Goal: Task Accomplishment & Management: Use online tool/utility

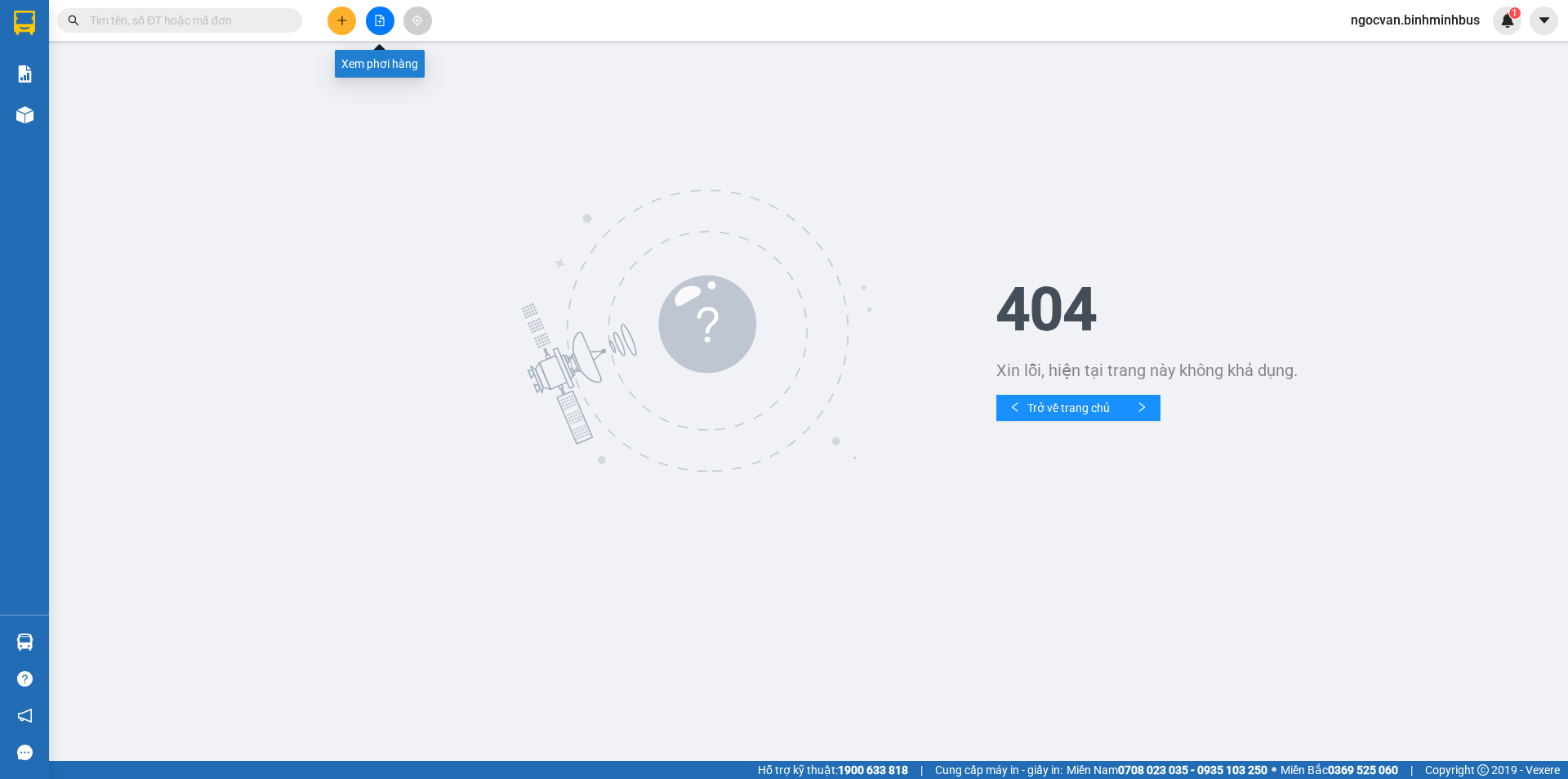
click at [380, 22] on icon "file-add" at bounding box center [380, 21] width 9 height 12
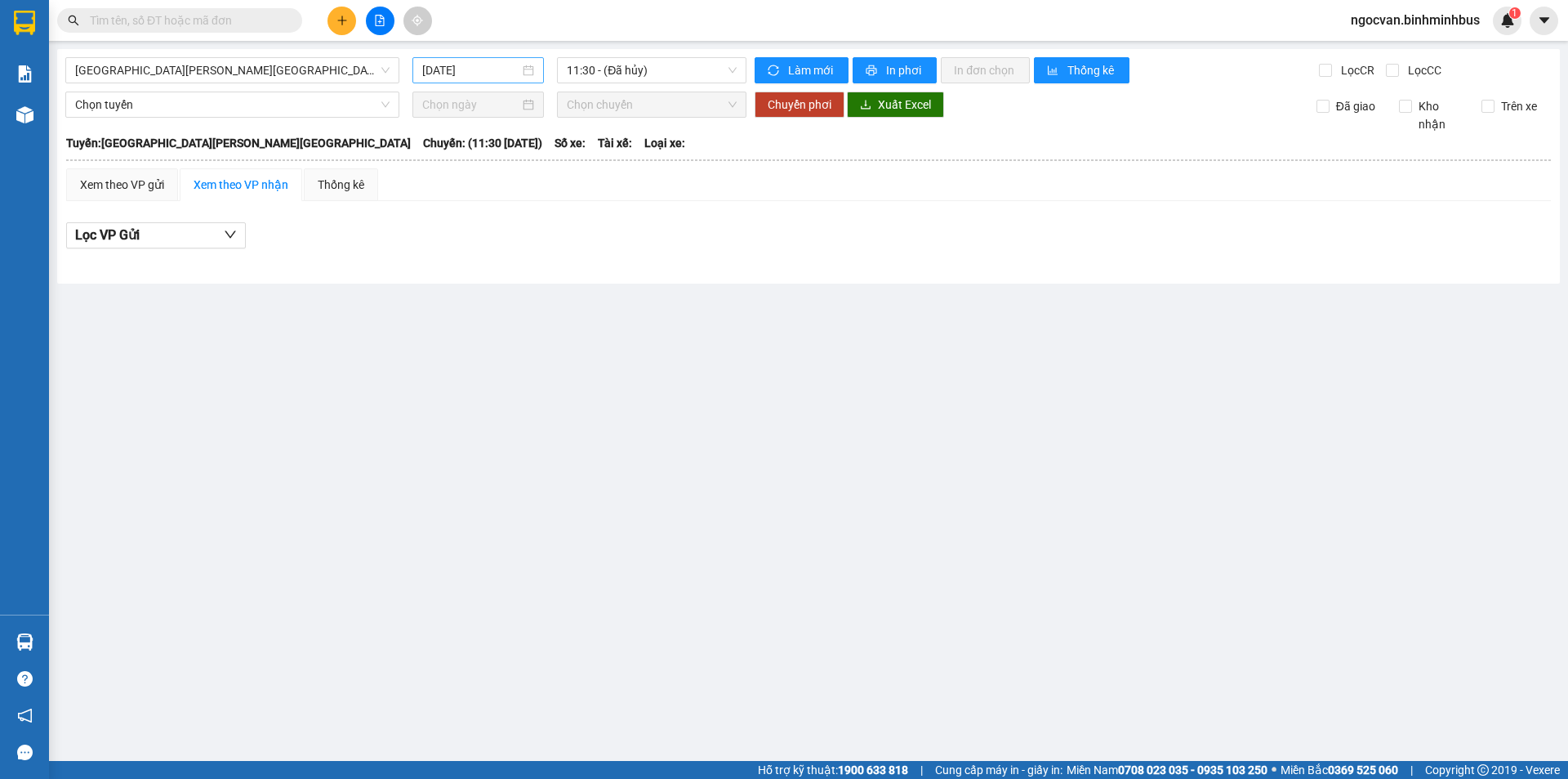
click at [466, 80] on div "[DATE]" at bounding box center [478, 70] width 131 height 26
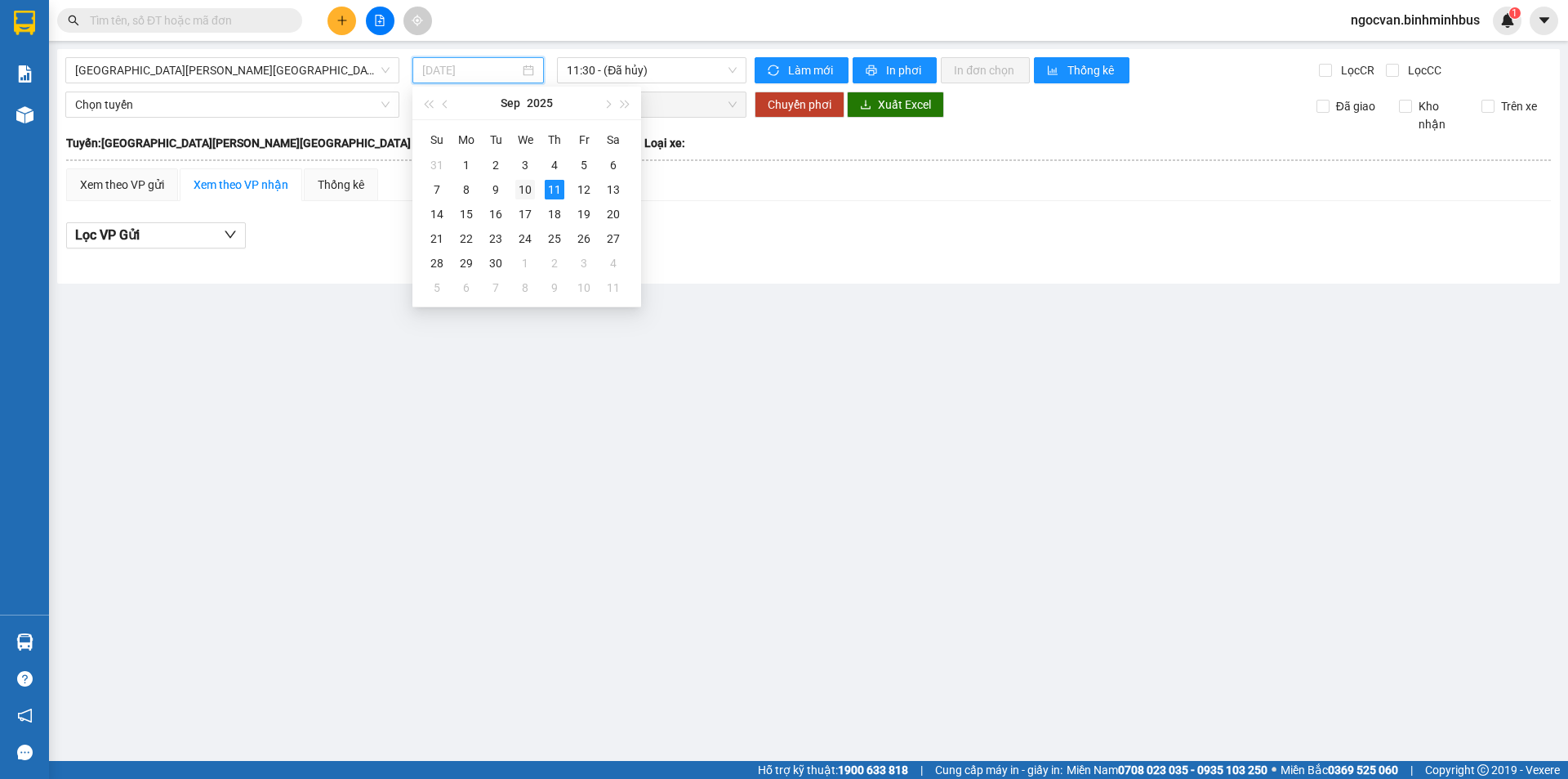
click at [518, 187] on div "10" at bounding box center [525, 189] width 20 height 20
type input "[DATE]"
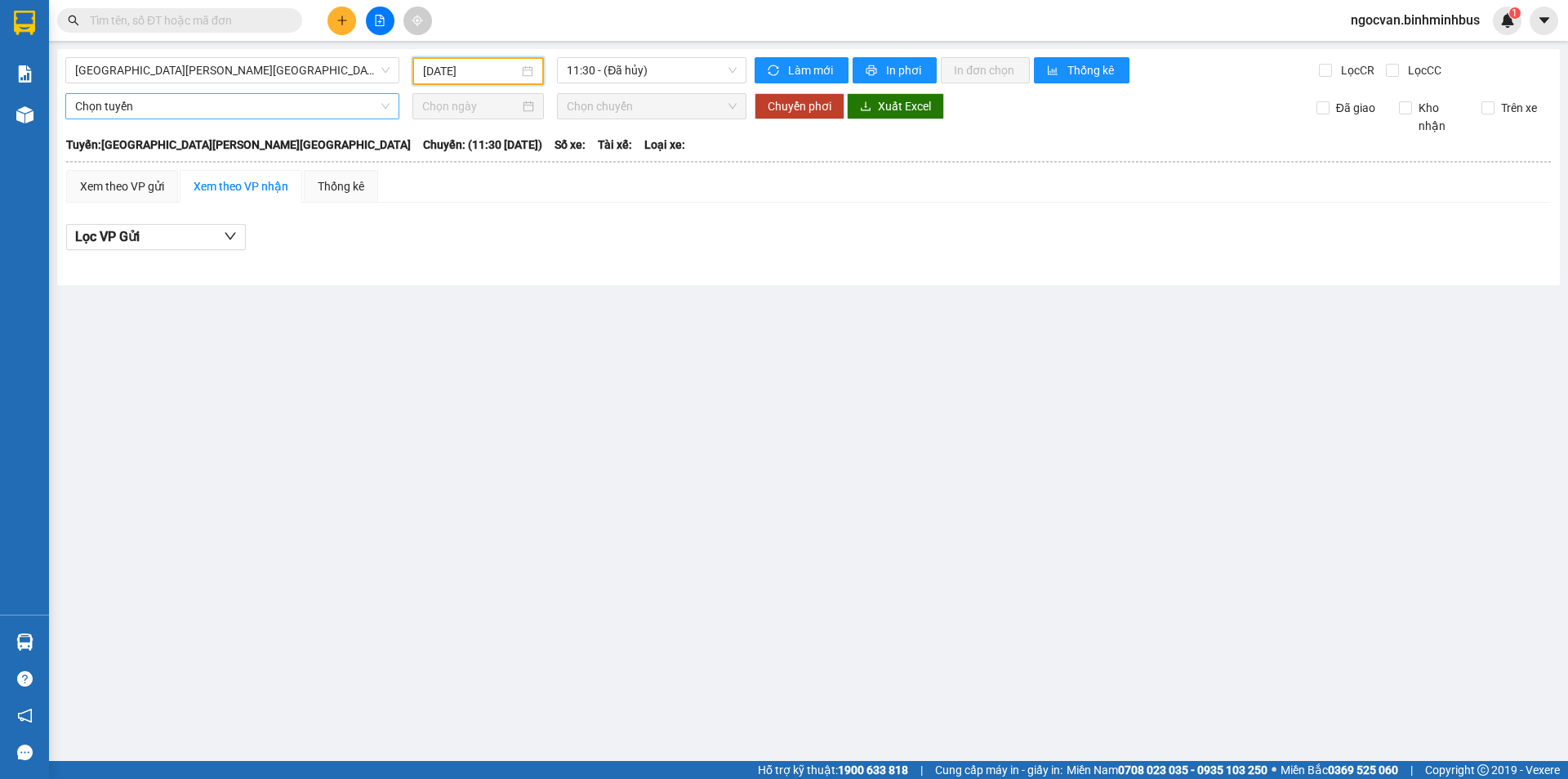
click at [186, 119] on div "Chọn tuyến" at bounding box center [232, 106] width 334 height 26
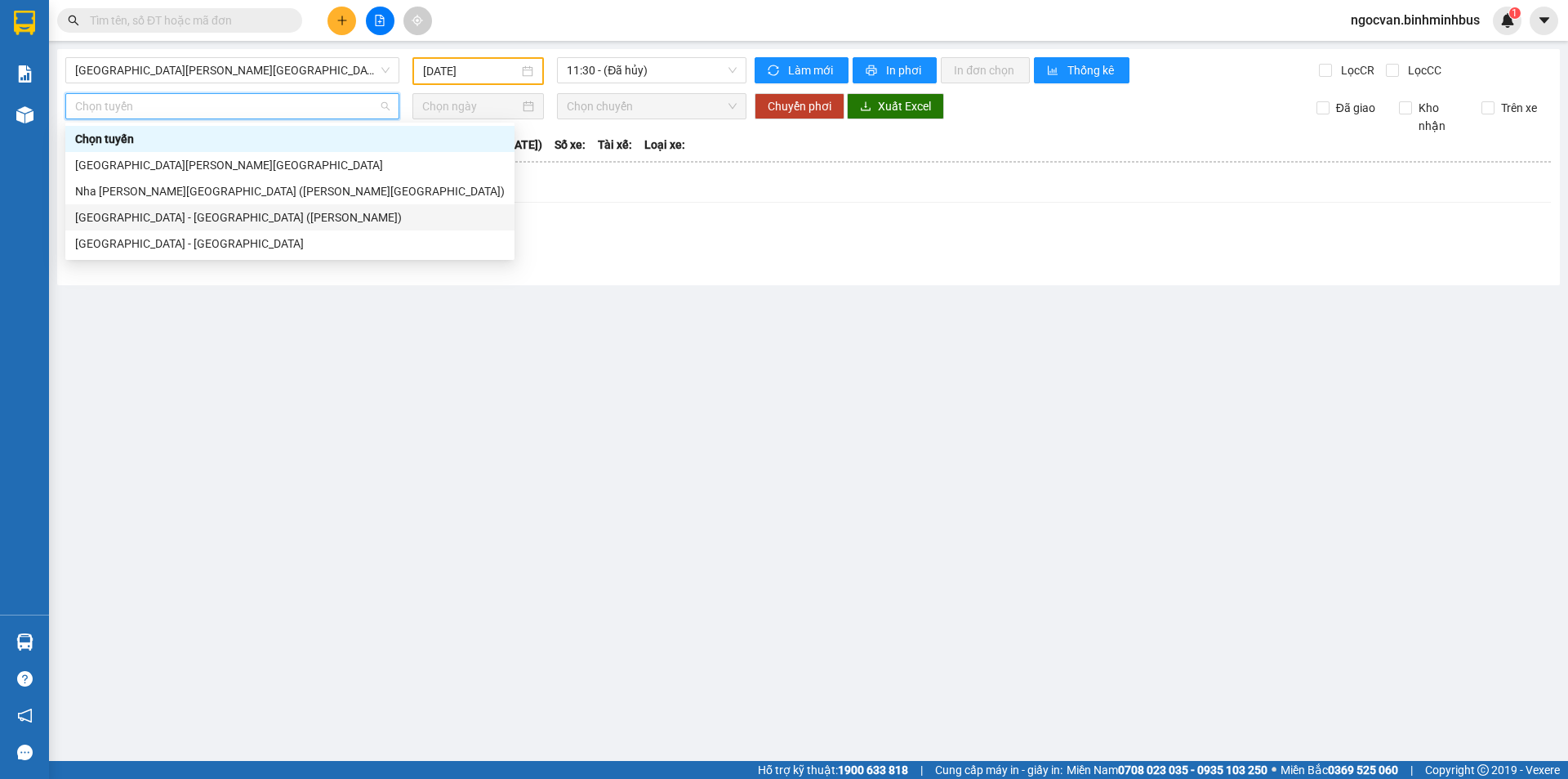
click at [180, 226] on div "[GEOGRAPHIC_DATA] - [GEOGRAPHIC_DATA] ([PERSON_NAME])" at bounding box center [290, 217] width 450 height 26
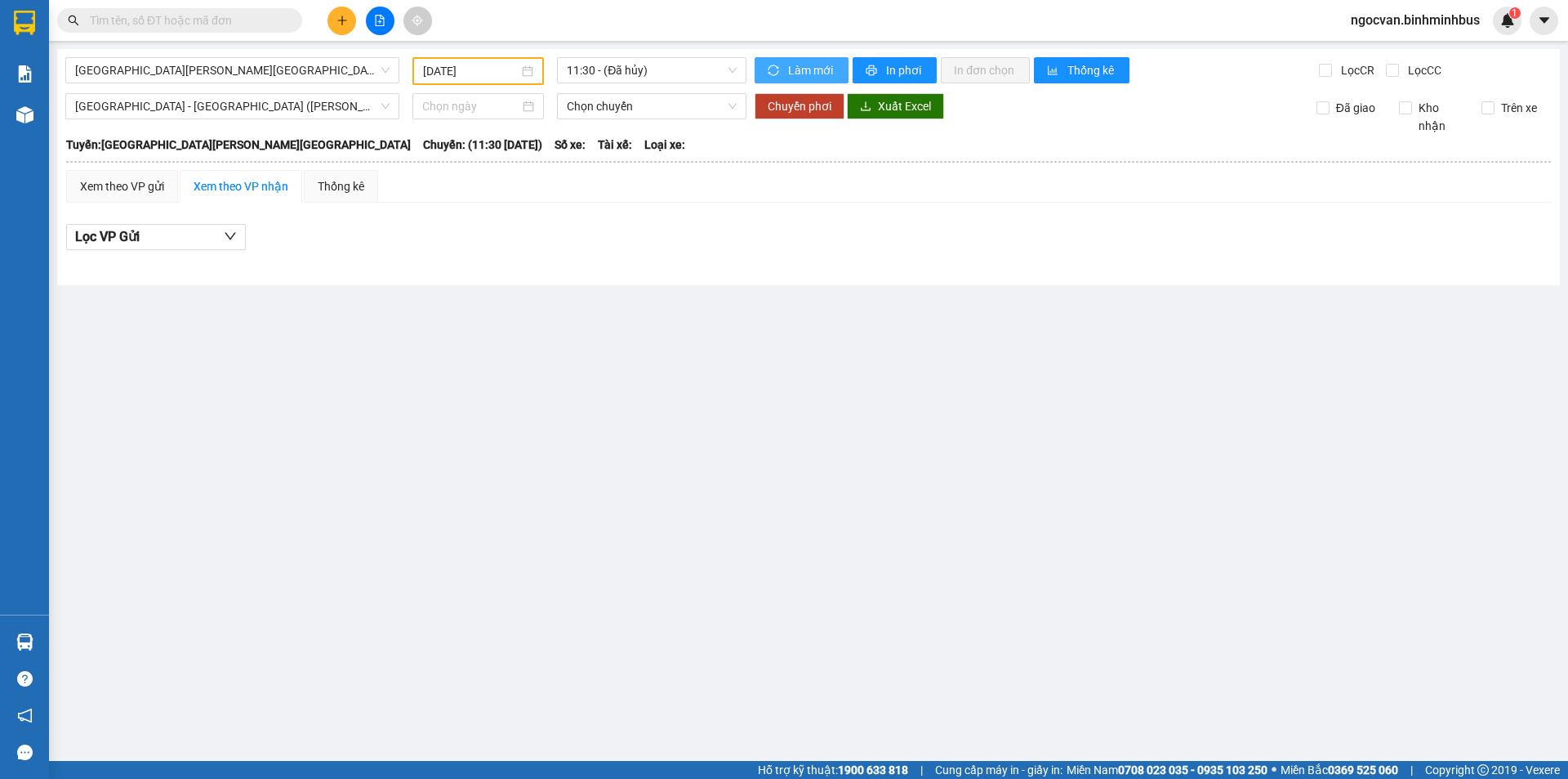
click at [816, 79] on button "Làm mới" at bounding box center [802, 70] width 94 height 26
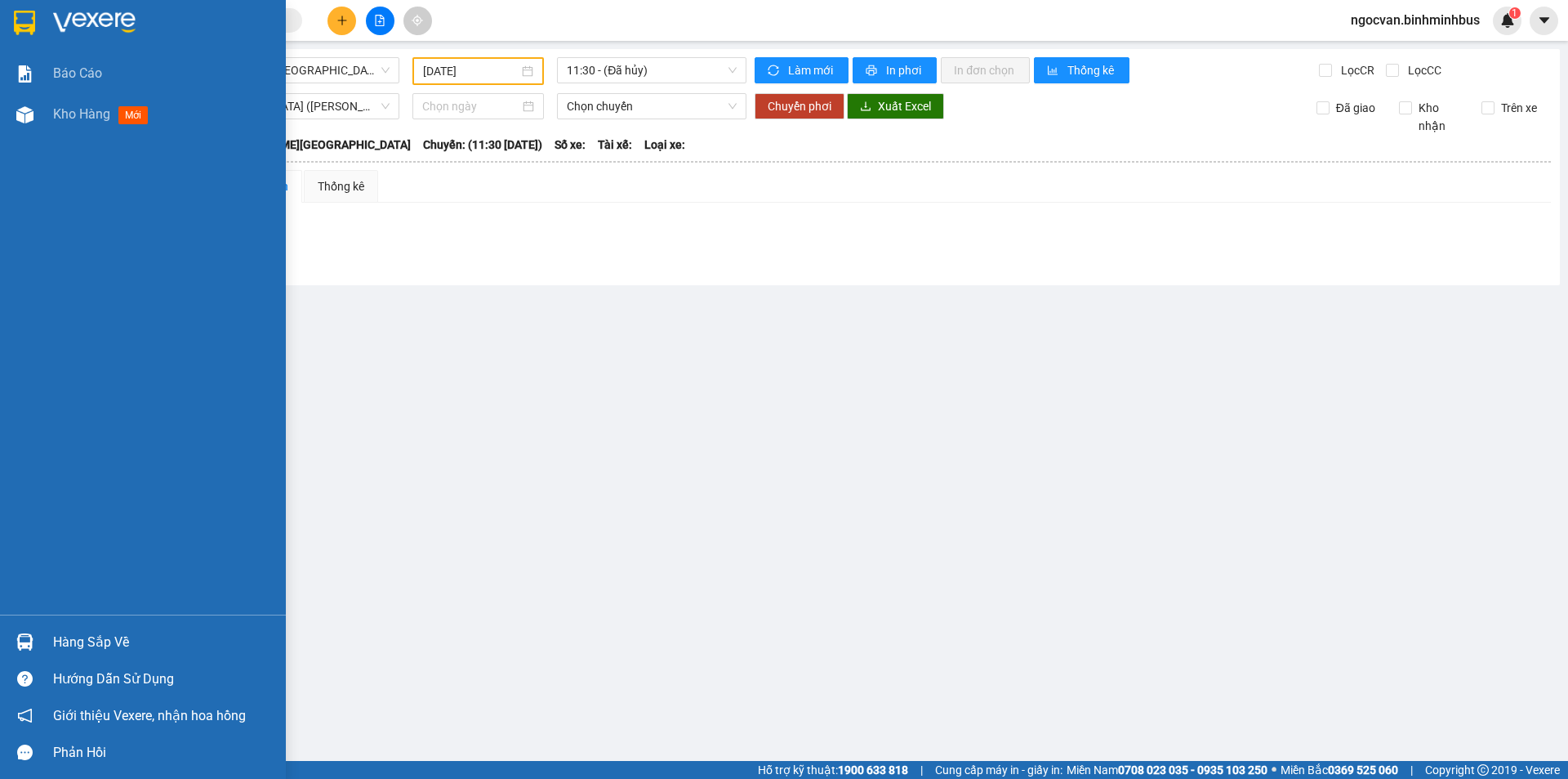
click at [35, 18] on img at bounding box center [24, 23] width 22 height 24
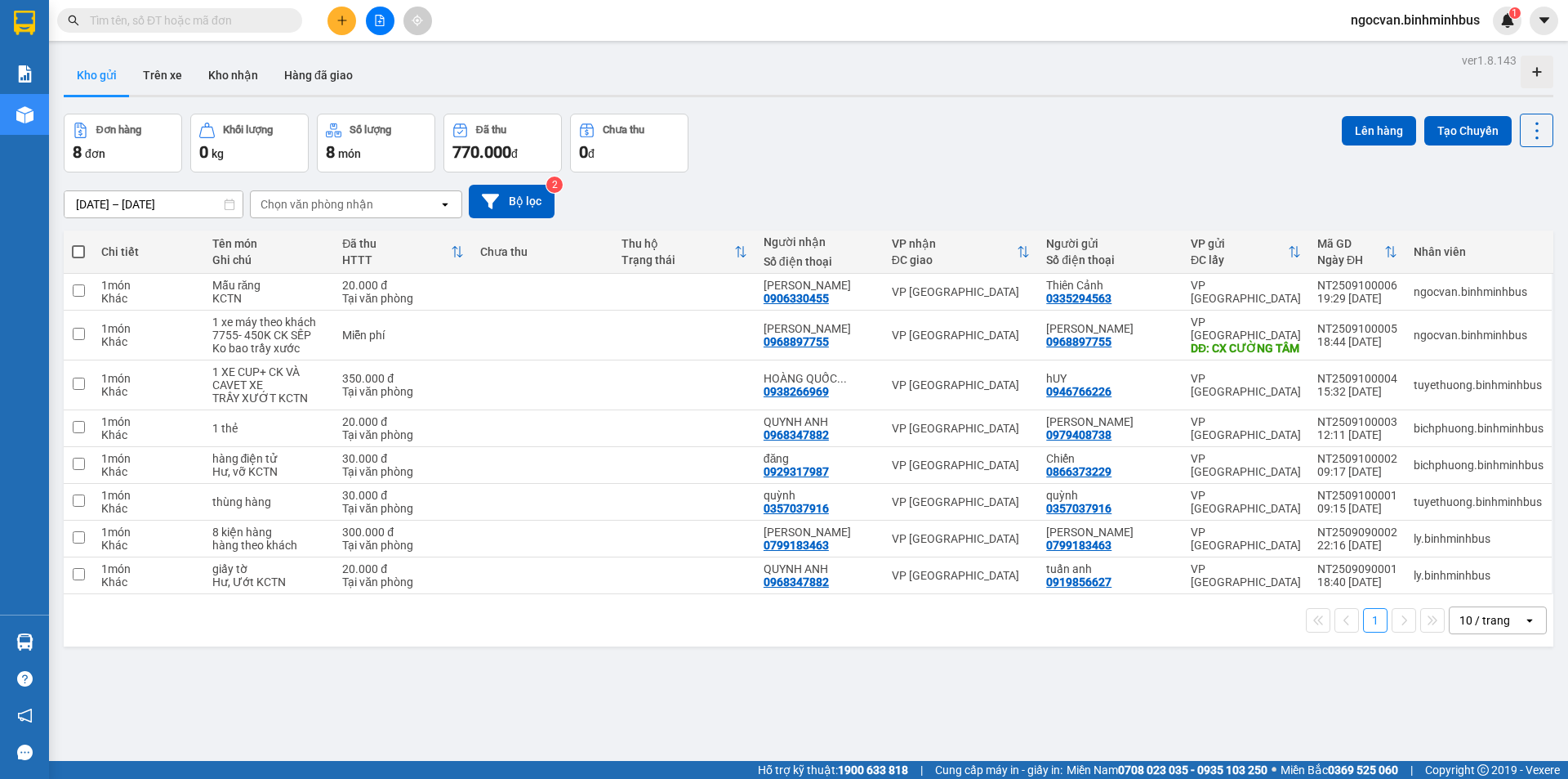
click at [174, 211] on div "ver 1.8.143 Kho gửi Trên xe Kho nhận Hàng đã giao Đơn hàng 8 đơn Khối lượng 0 k…" at bounding box center [808, 438] width 1502 height 779
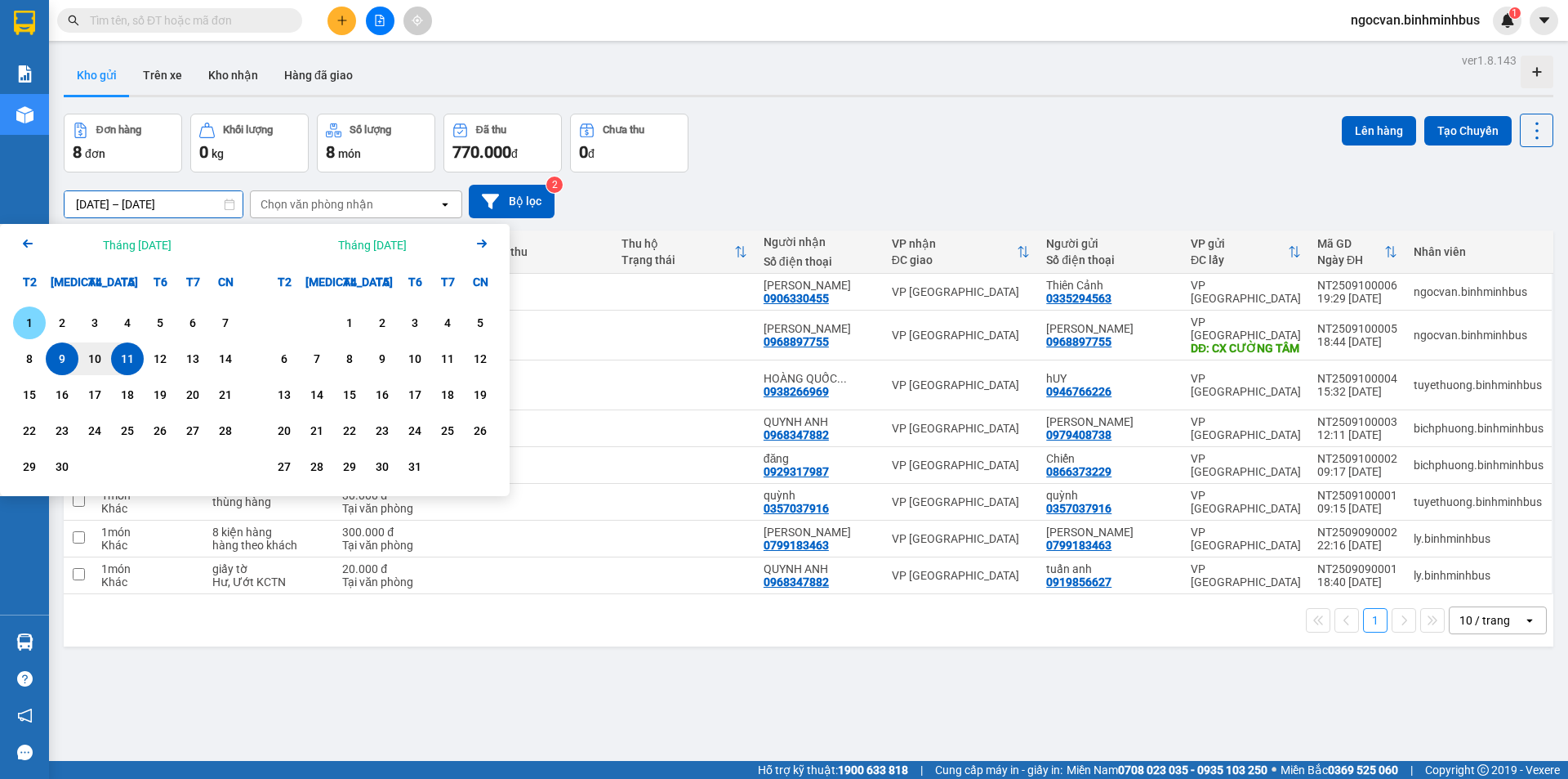
click at [30, 324] on div "1" at bounding box center [28, 322] width 23 height 20
click at [132, 365] on div "11" at bounding box center [126, 359] width 23 height 20
type input "01/09/2025 – 11/09/2025"
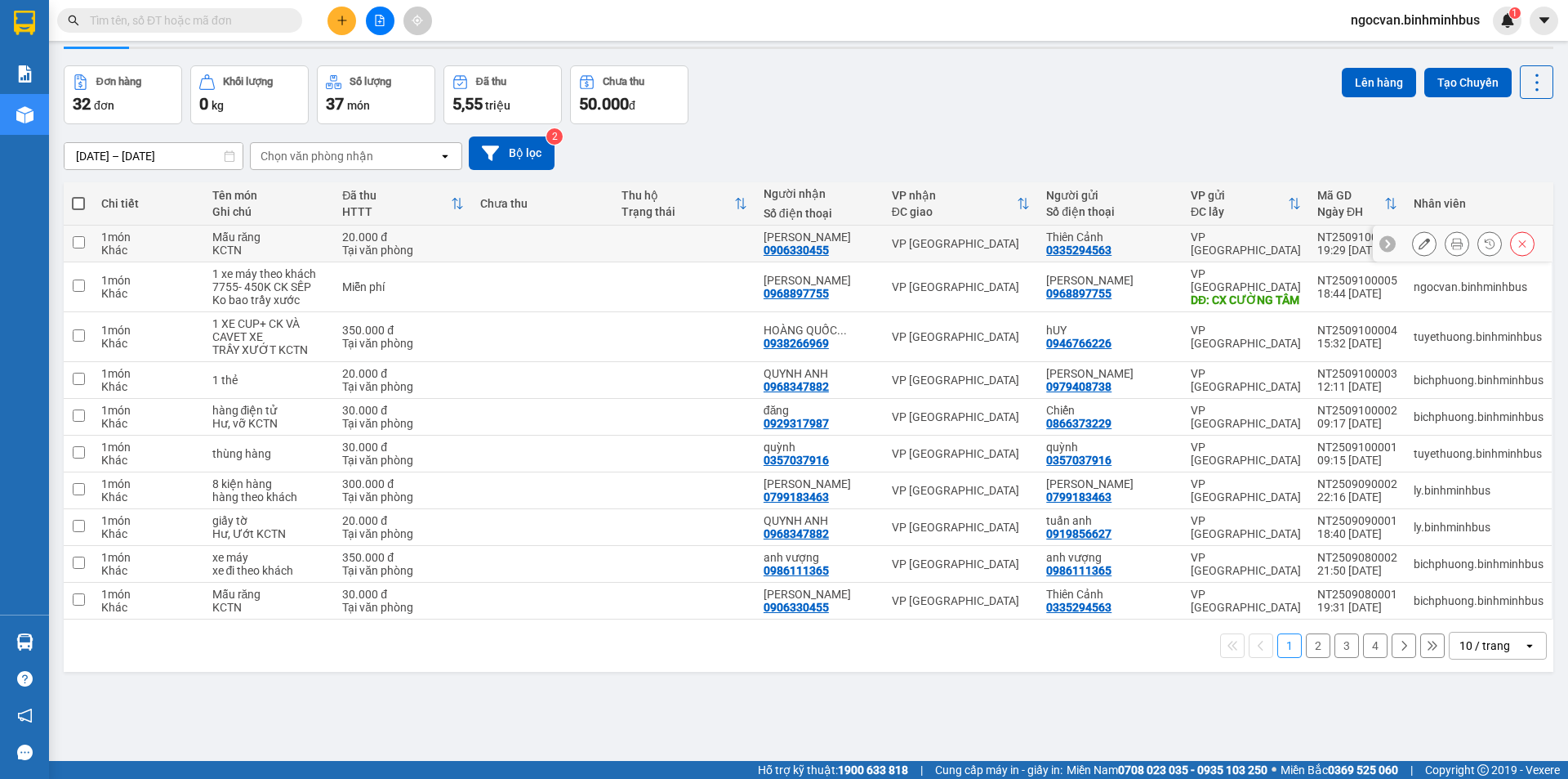
scroll to position [75, 0]
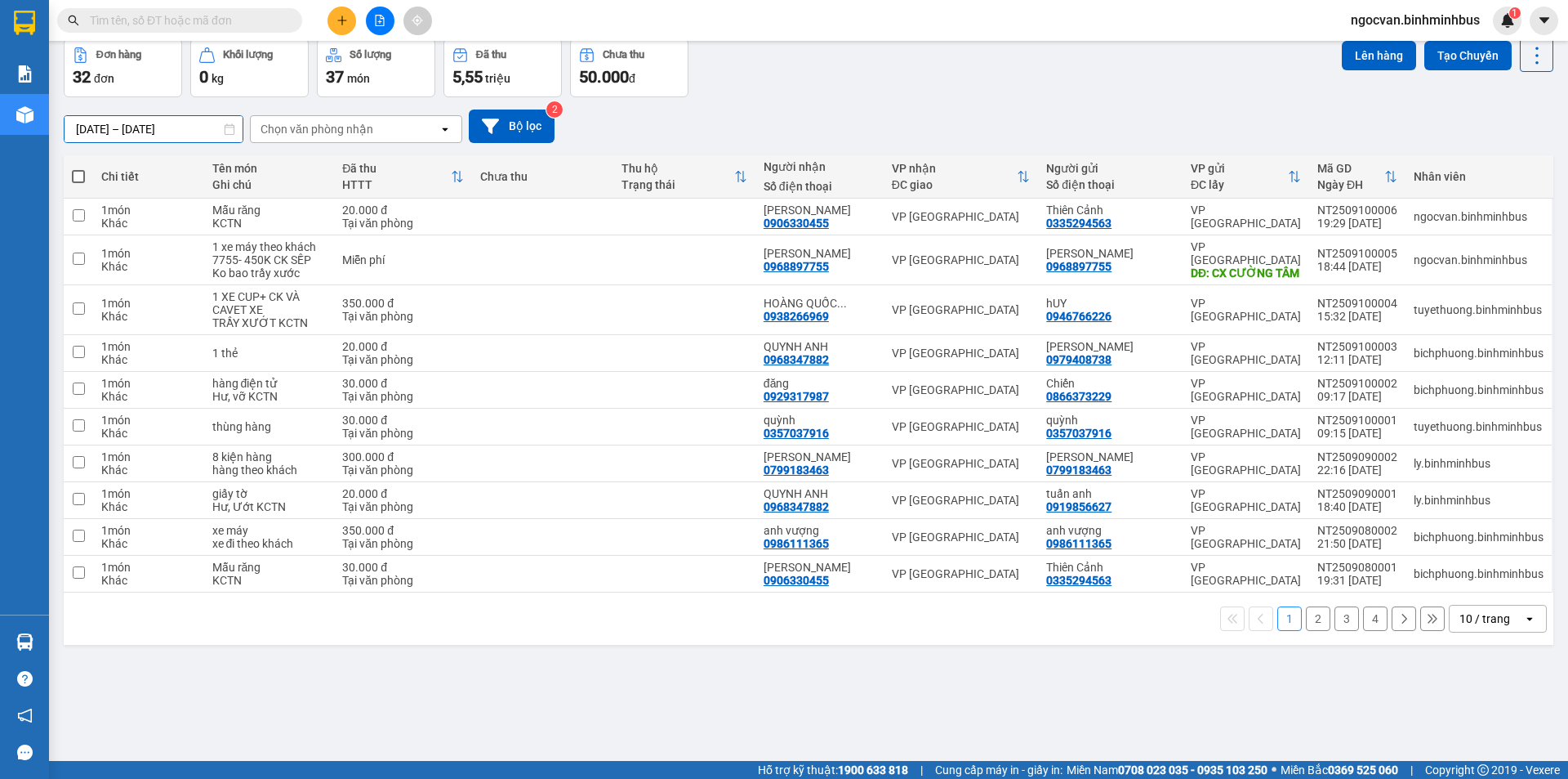
click at [159, 134] on input "01/09/2025 – 11/09/2025" at bounding box center [154, 128] width 178 height 26
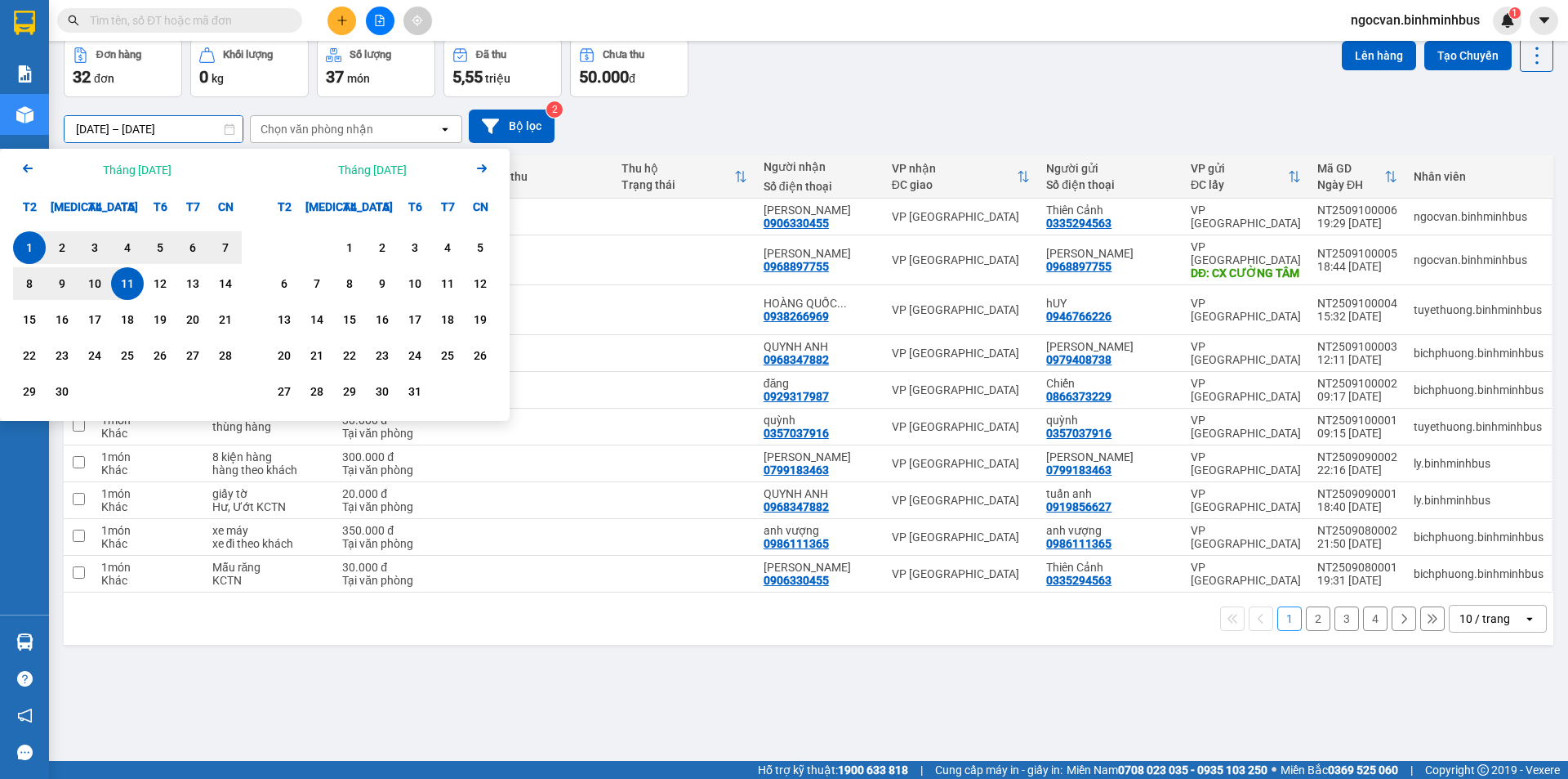
click at [755, 58] on div "Đơn hàng 32 đơn Khối lượng 0 kg Số lượng 37 món Đã thu 5,55 triệu Chưa thu 50.0…" at bounding box center [808, 68] width 1490 height 59
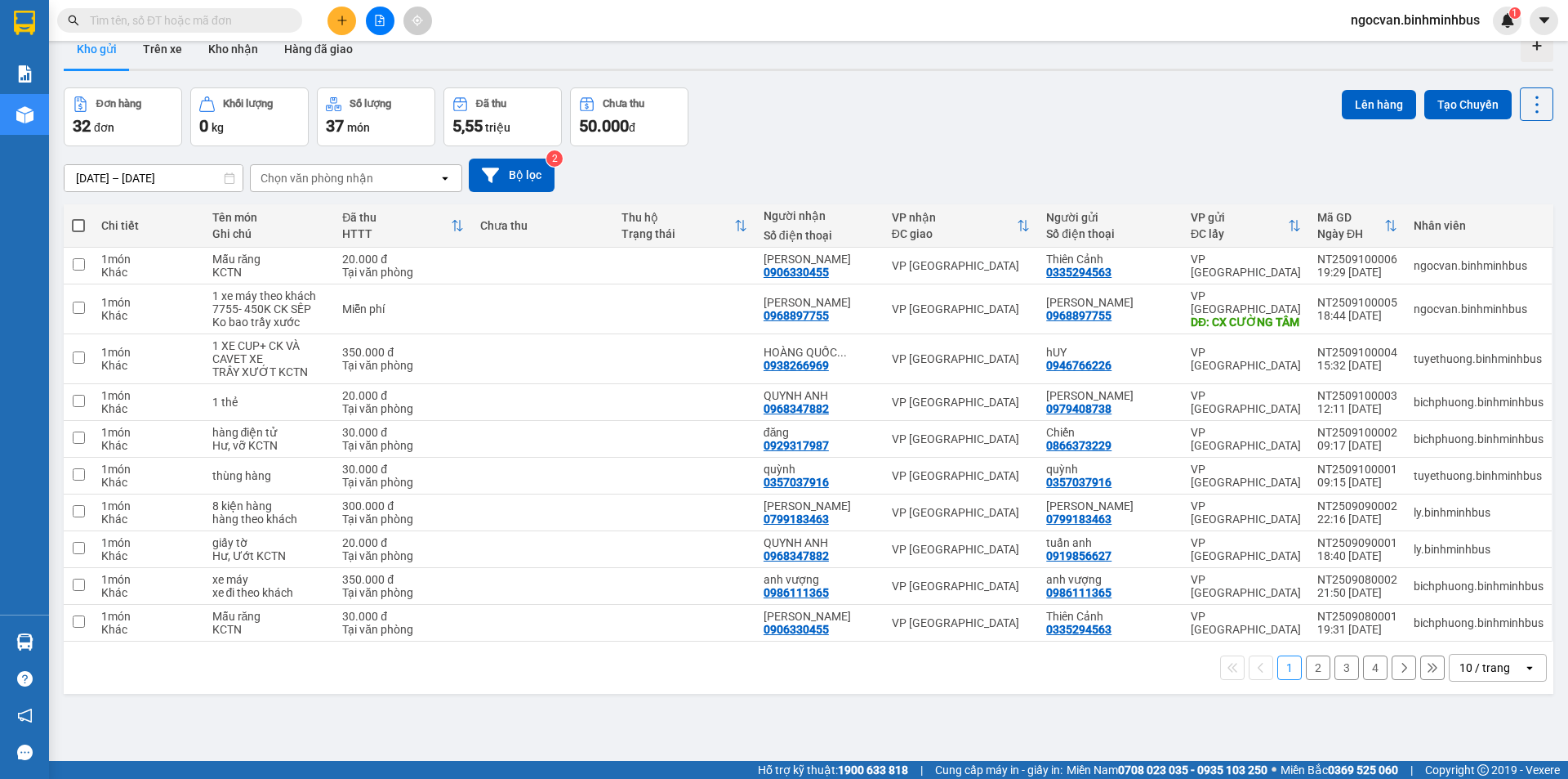
scroll to position [0, 0]
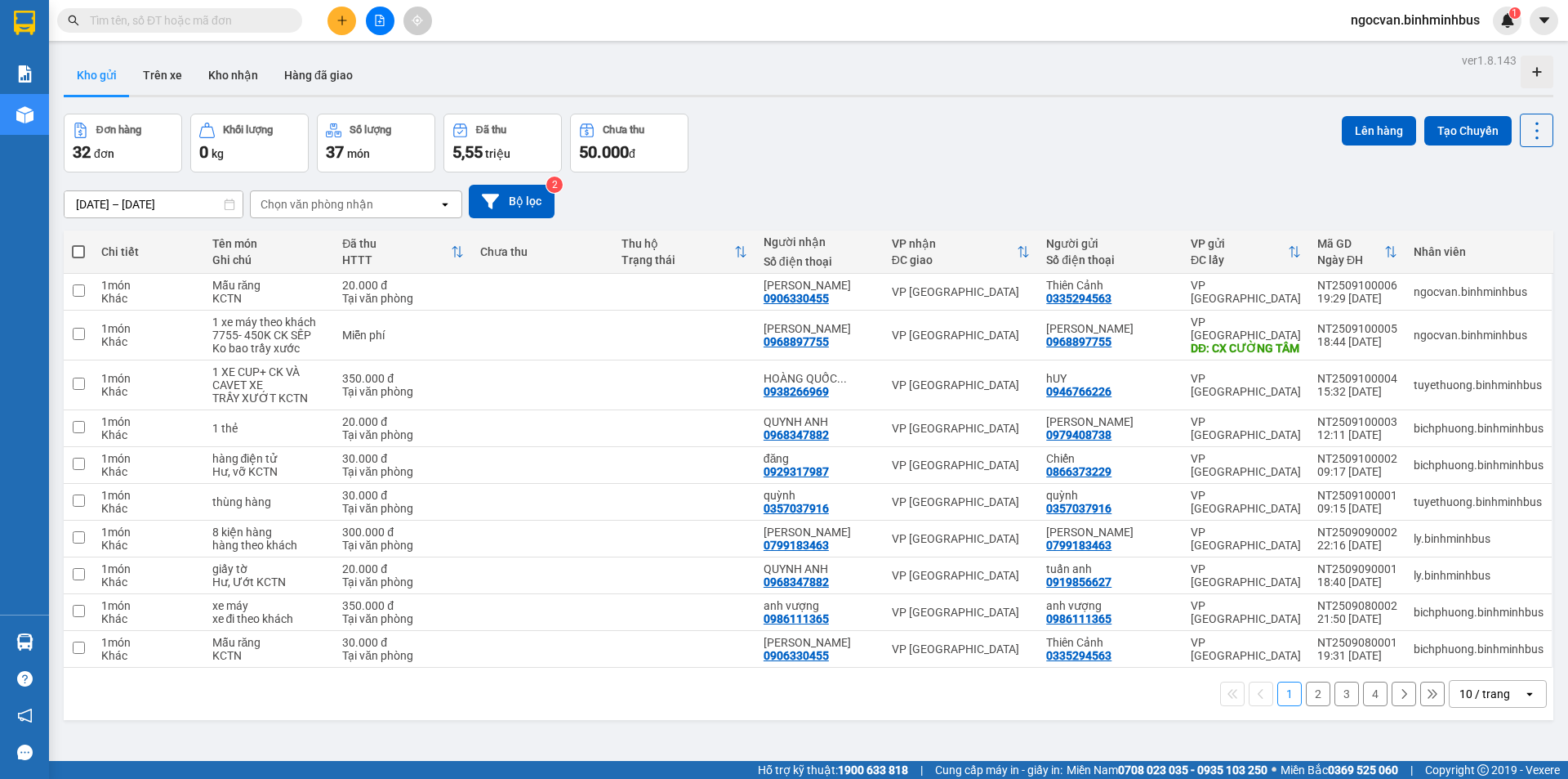
click at [1338, 699] on button "3" at bounding box center [1347, 693] width 24 height 24
